Goal: Navigation & Orientation: Find specific page/section

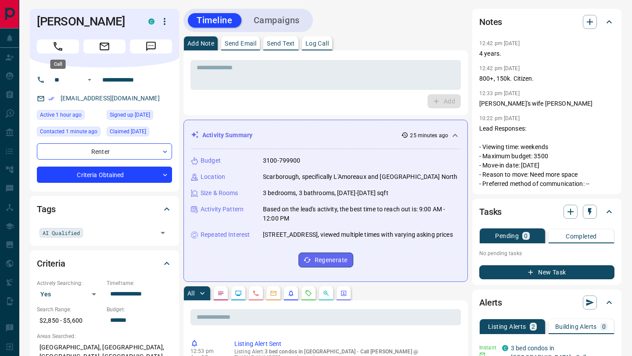
click at [55, 49] on icon "Call" at bounding box center [57, 46] width 11 height 11
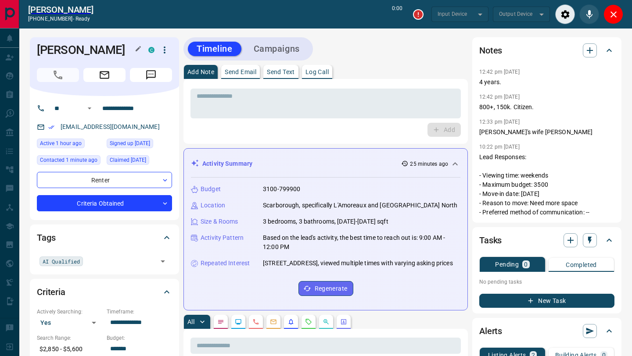
type input "*******"
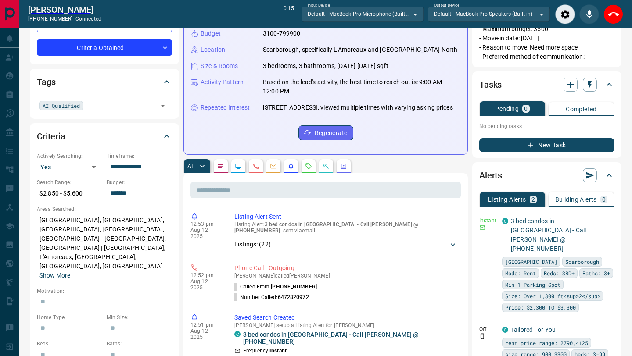
scroll to position [162, 0]
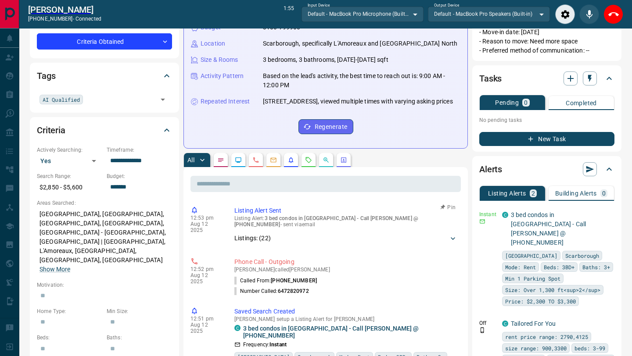
click at [454, 242] on icon at bounding box center [453, 238] width 9 height 9
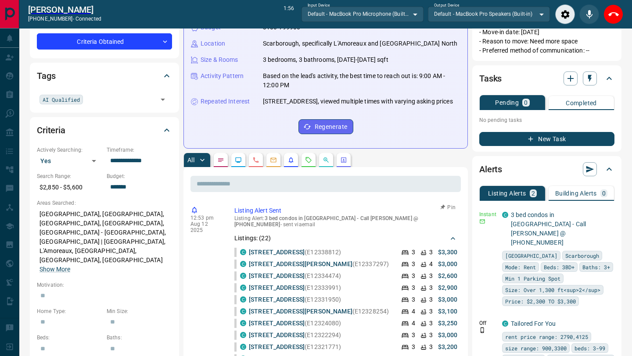
click at [454, 240] on icon at bounding box center [453, 238] width 4 height 3
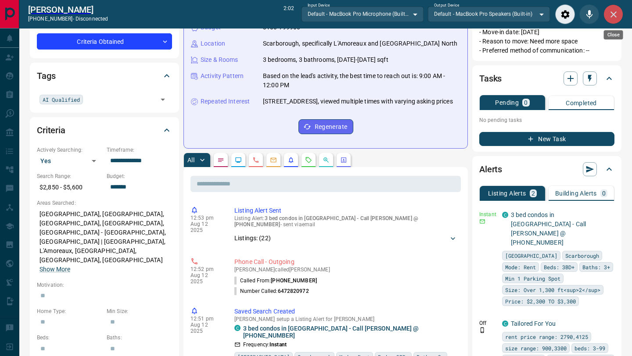
click at [609, 14] on icon "Close" at bounding box center [613, 14] width 11 height 11
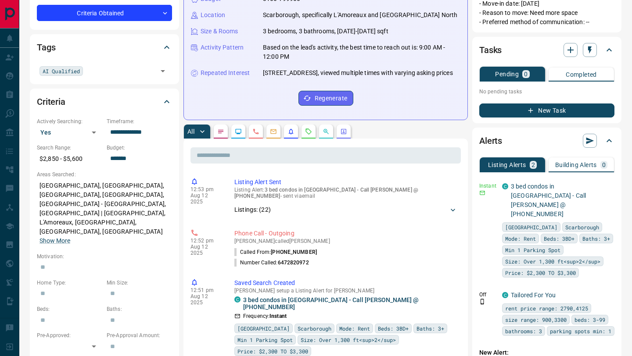
scroll to position [133, 0]
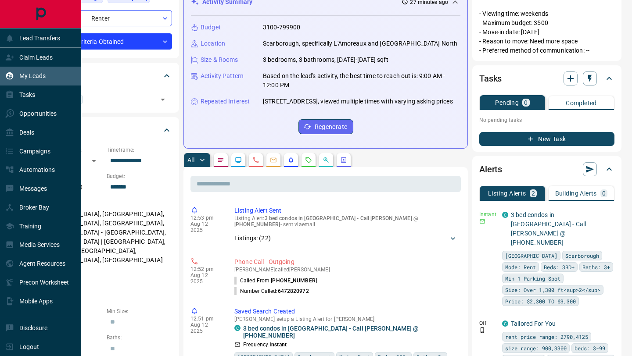
click at [44, 76] on p "My Leads" at bounding box center [32, 75] width 26 height 7
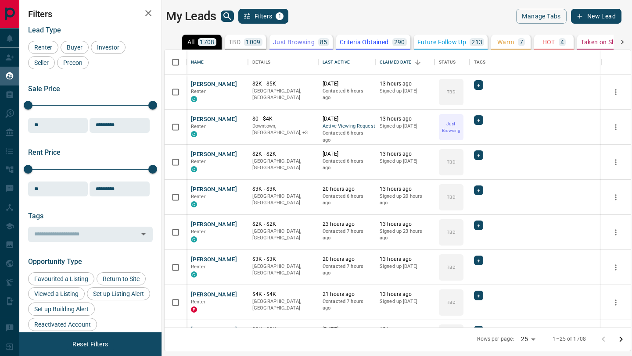
scroll to position [278, 466]
click at [229, 16] on icon "search button" at bounding box center [226, 15] width 7 height 7
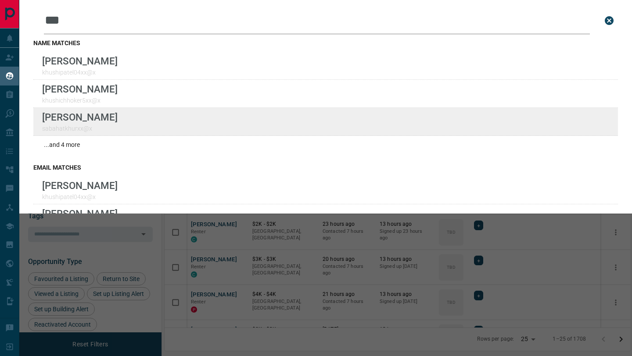
type input "***"
click at [0, 0] on div "Lead Transfers Claim Leads My Leads Tasks Opportunities Deals Campaigns Automat…" at bounding box center [316, 173] width 632 height 346
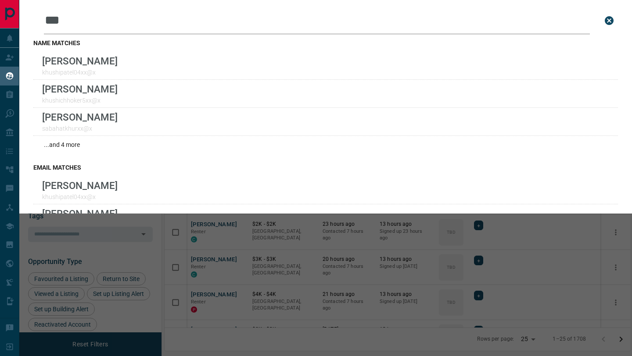
click at [608, 19] on icon "close search bar" at bounding box center [609, 20] width 11 height 11
